Goal: Transaction & Acquisition: Purchase product/service

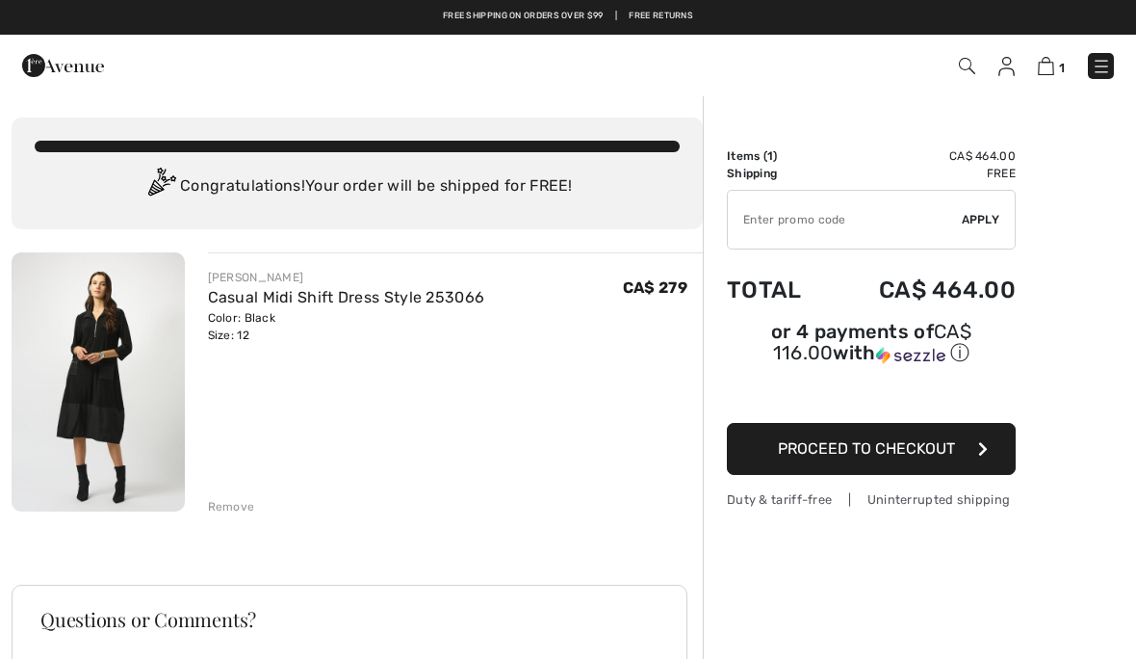
click at [220, 509] on div "Remove" at bounding box center [231, 506] width 47 height 17
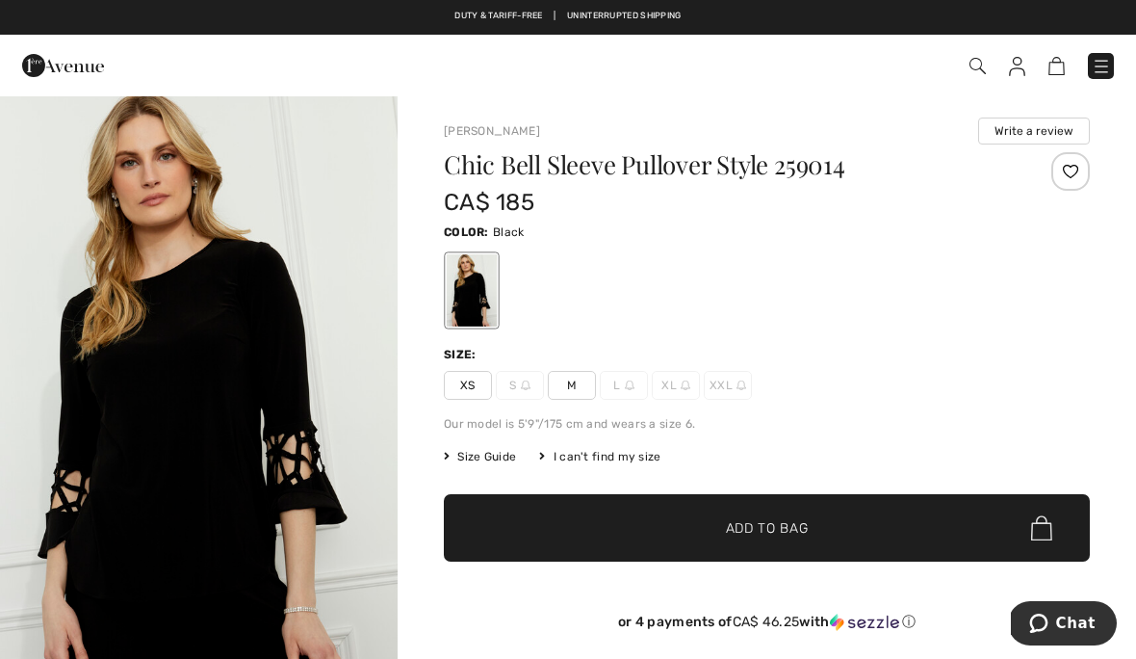
click at [588, 386] on span "M" at bounding box center [572, 385] width 48 height 29
click at [855, 524] on span "✔ Added to Bag Add to Bag" at bounding box center [767, 527] width 646 height 67
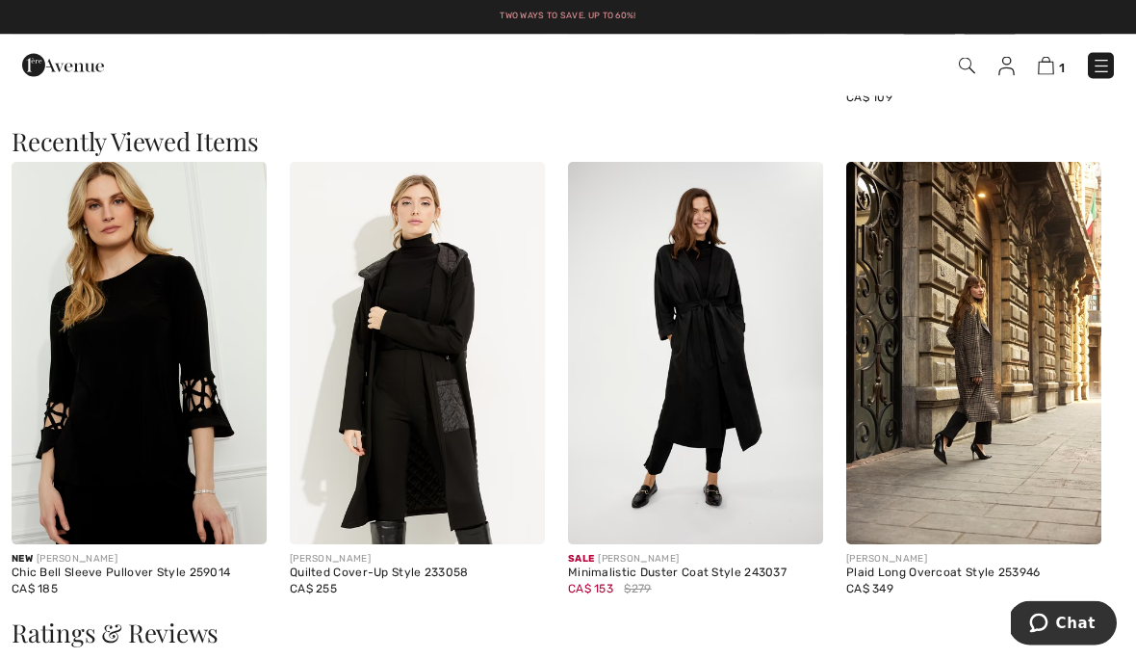
scroll to position [2028, 0]
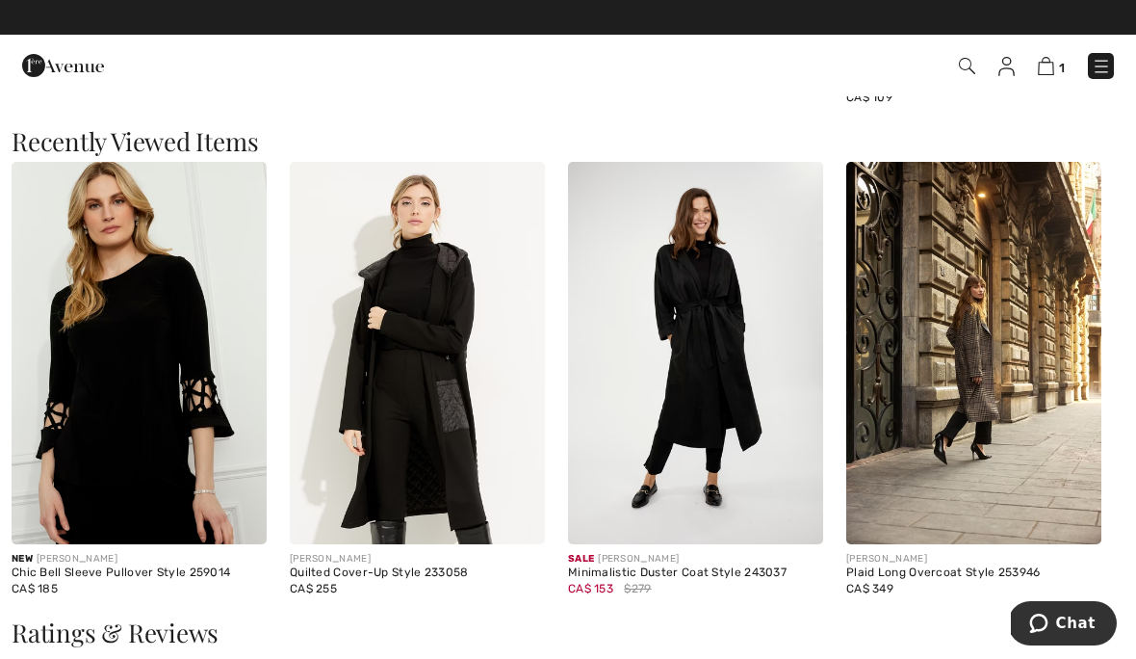
click at [390, 393] on img at bounding box center [417, 353] width 255 height 383
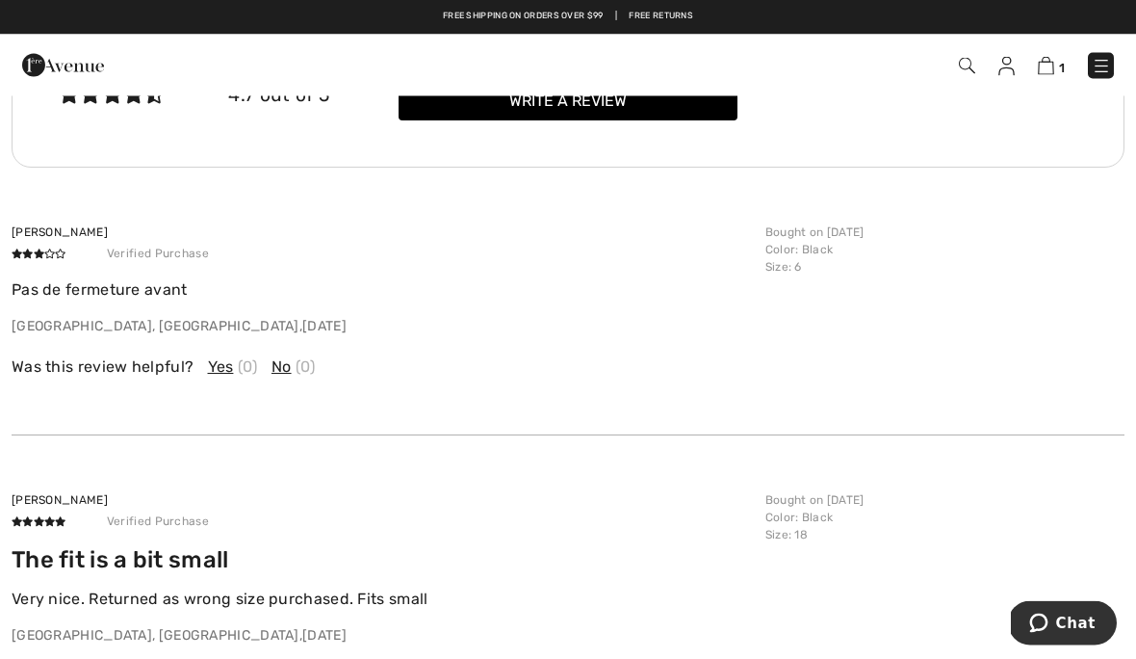
scroll to position [2603, 0]
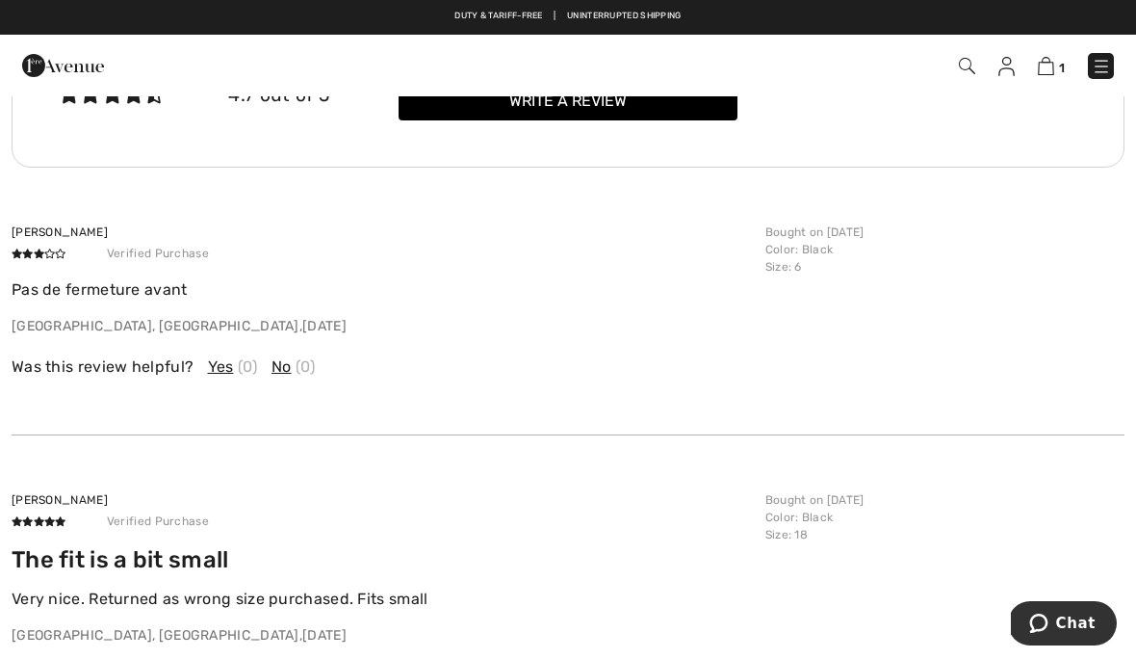
click at [79, 279] on p "Pas de fermeture avant" at bounding box center [383, 289] width 742 height 23
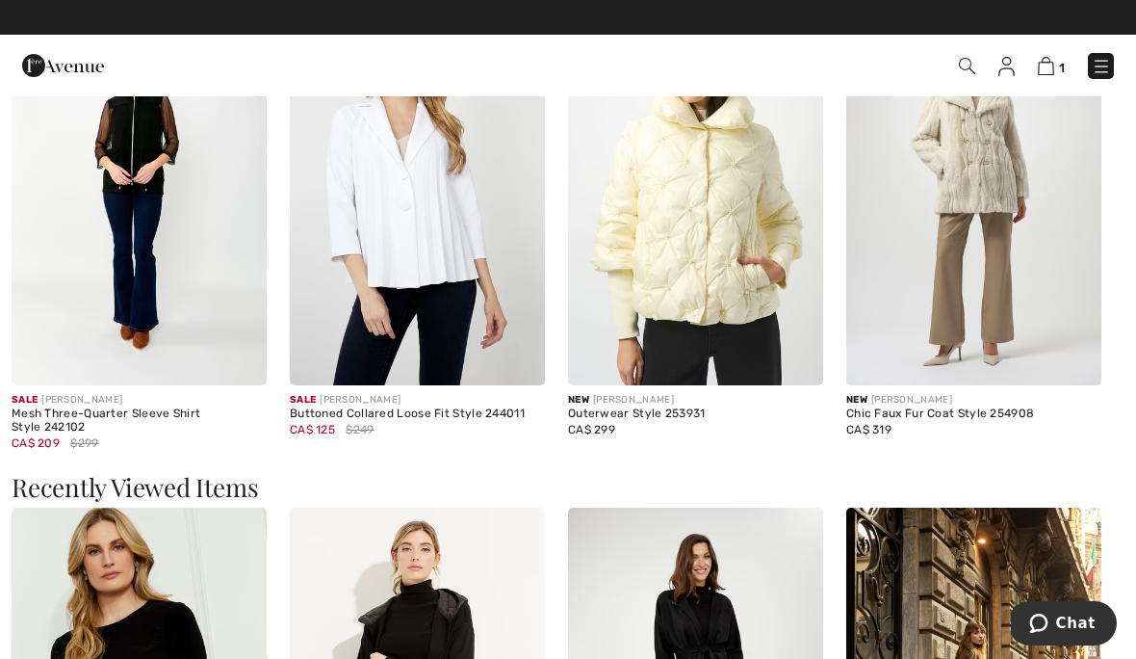
scroll to position [2208, 0]
